Goal: Check status: Check status

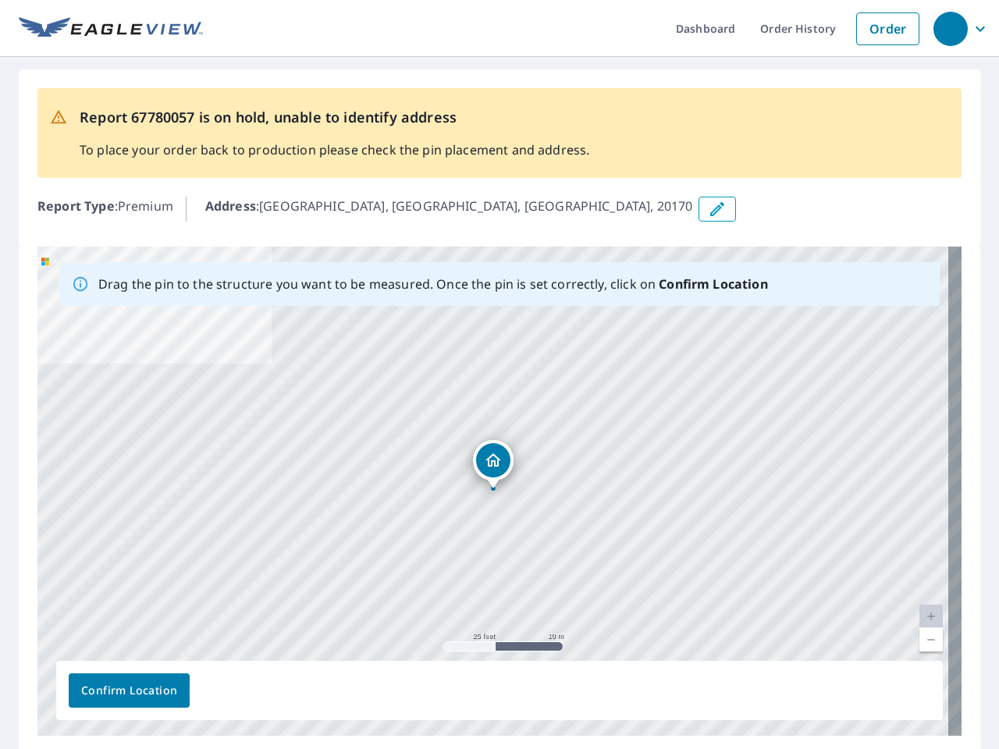
click at [500, 375] on div "[GEOGRAPHIC_DATA], [GEOGRAPHIC_DATA] 20170" at bounding box center [499, 491] width 924 height 489
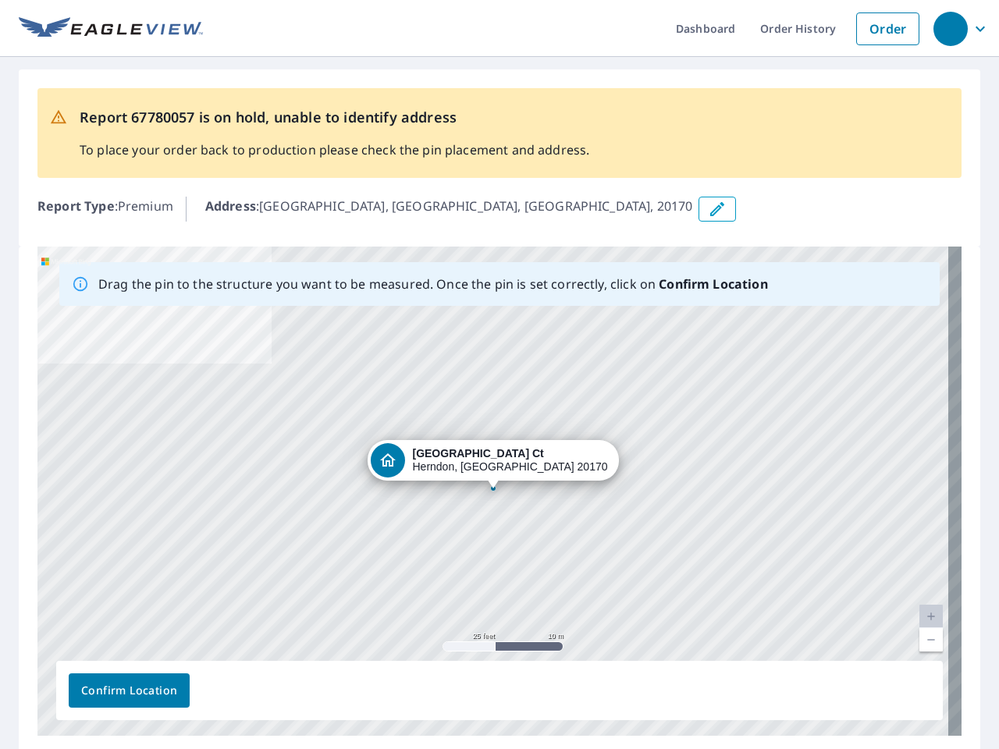
click at [950, 28] on div "button" at bounding box center [951, 29] width 34 height 34
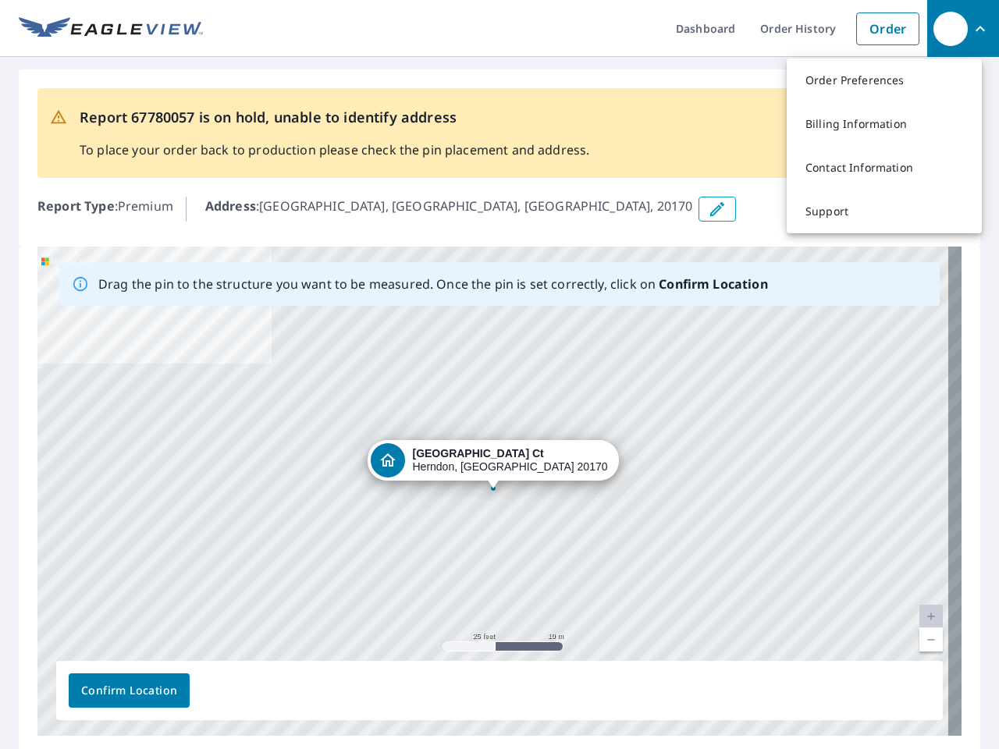
click at [708, 209] on icon "button" at bounding box center [717, 209] width 19 height 19
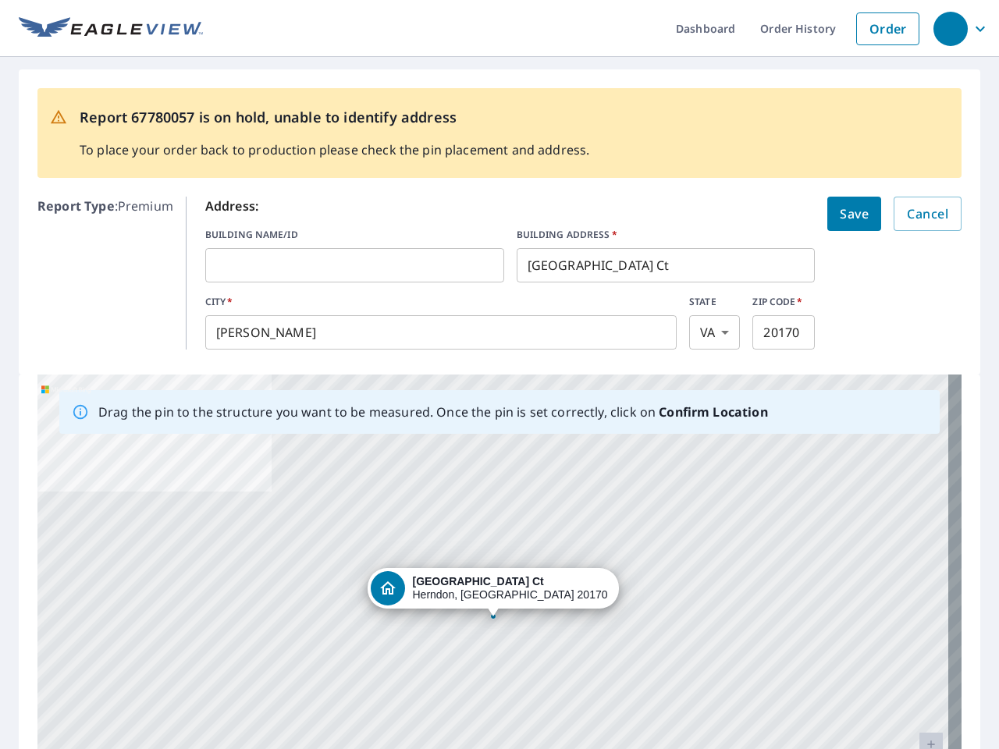
click at [493, 491] on div "[GEOGRAPHIC_DATA], [GEOGRAPHIC_DATA] 20170" at bounding box center [499, 619] width 924 height 489
click at [918, 617] on div "[GEOGRAPHIC_DATA], [GEOGRAPHIC_DATA] 20170" at bounding box center [499, 619] width 924 height 489
click at [918, 640] on div "[GEOGRAPHIC_DATA], [GEOGRAPHIC_DATA] 20170" at bounding box center [499, 619] width 924 height 489
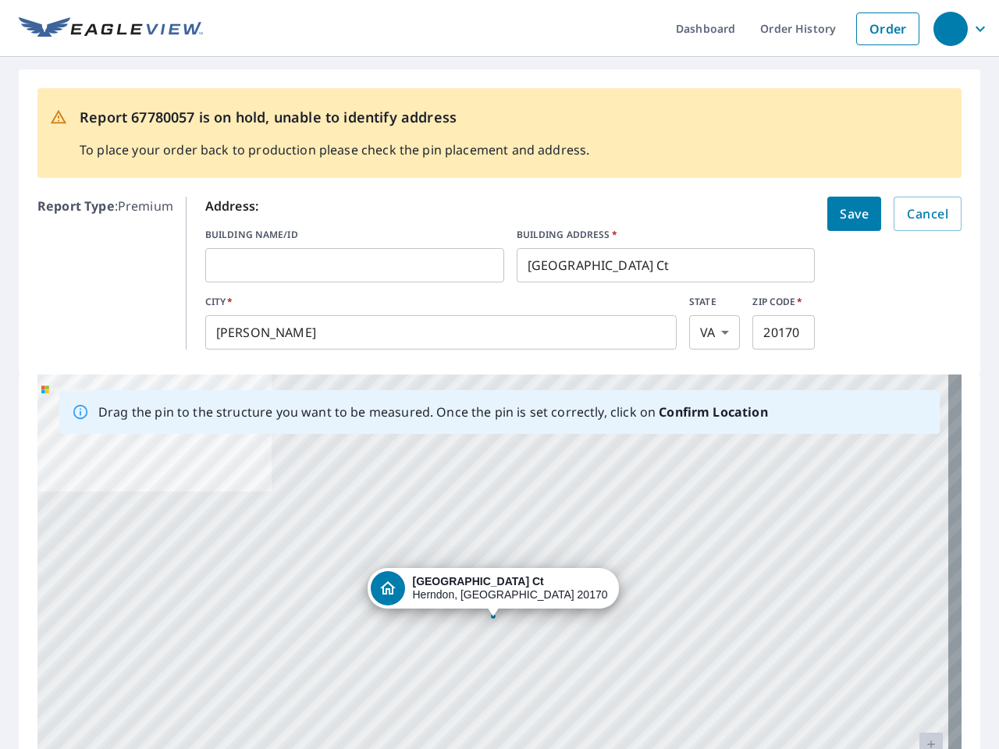
click at [129, 691] on div "[GEOGRAPHIC_DATA], [GEOGRAPHIC_DATA] 20170" at bounding box center [499, 619] width 924 height 489
